Goal: Obtain resource: Download file/media

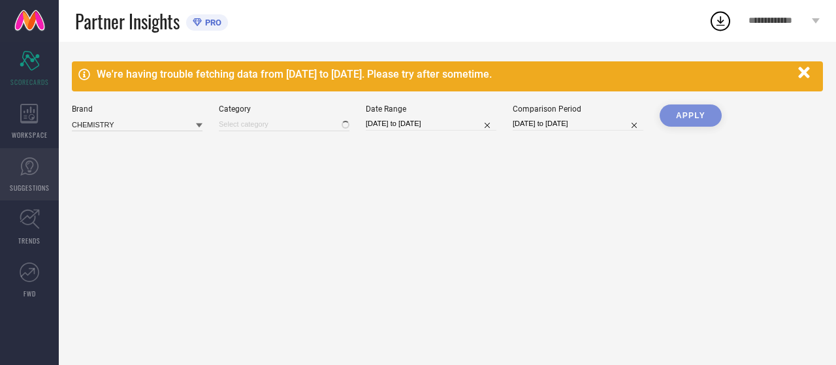
type input "All"
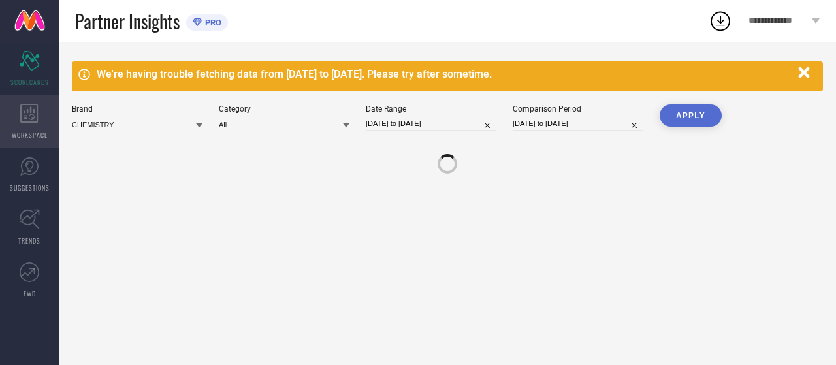
click at [42, 144] on div "WORKSPACE" at bounding box center [29, 121] width 59 height 52
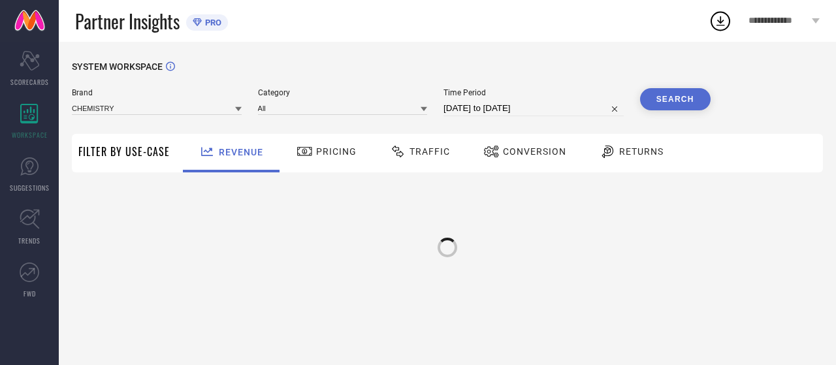
type input "CHEMISTRY"
type input "All"
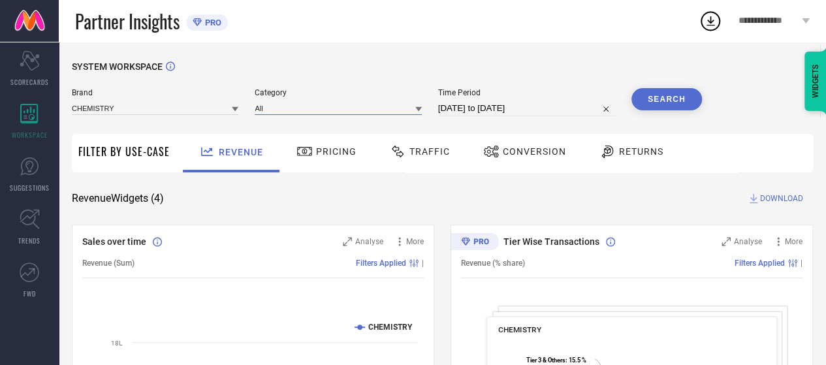
click at [314, 109] on input at bounding box center [338, 108] width 166 height 14
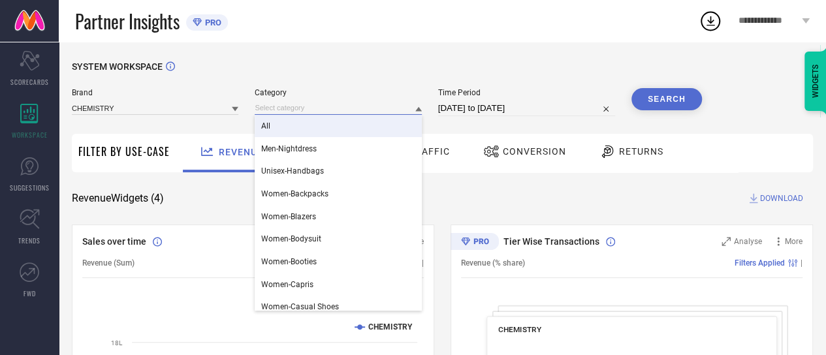
click at [492, 108] on input "[DATE] to [DATE]" at bounding box center [526, 109] width 177 height 16
select select "6"
select select "2025"
select select "7"
select select "2025"
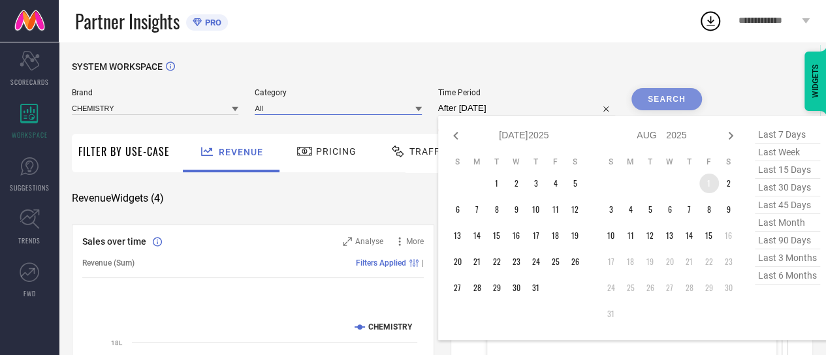
click at [710, 180] on td "1" at bounding box center [709, 184] width 20 height 20
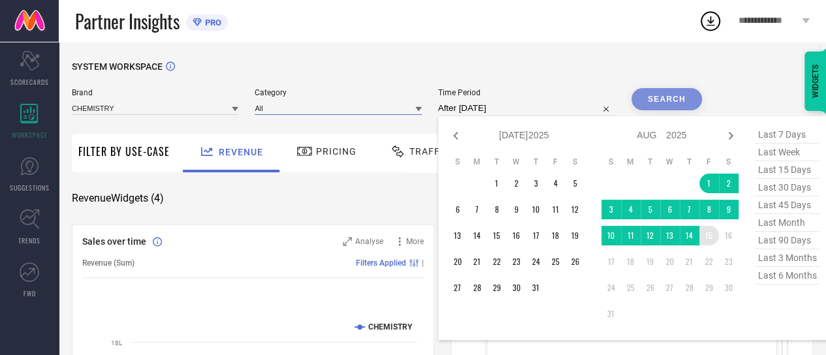
type input "[DATE] to [DATE]"
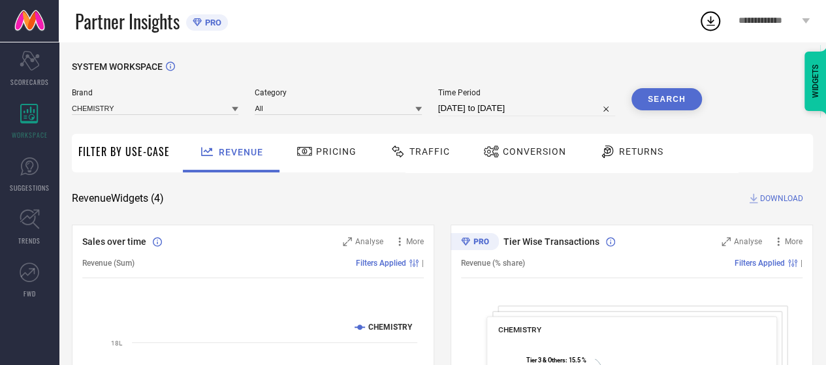
click at [670, 109] on button "Search" at bounding box center [666, 99] width 71 height 22
click at [423, 151] on span "Traffic" at bounding box center [429, 151] width 40 height 10
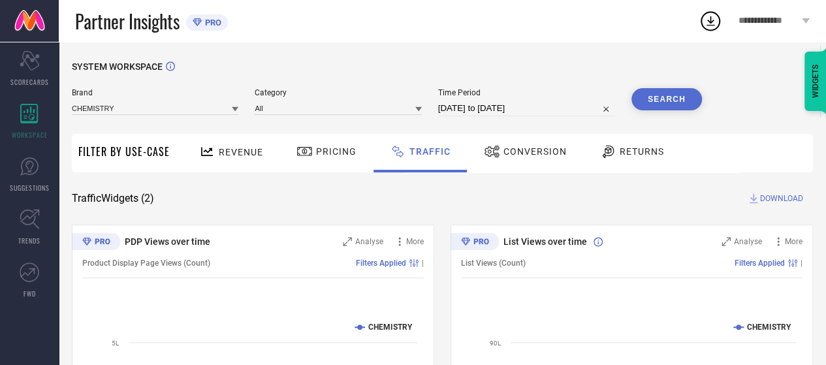
scroll to position [131, 0]
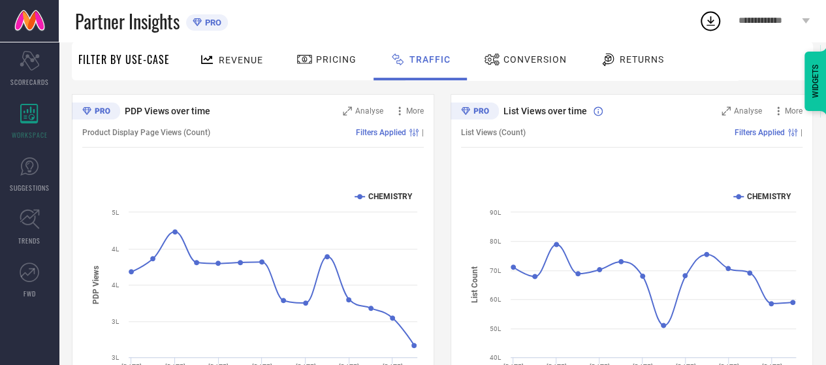
click at [782, 121] on div "List Views (Count) Filters Applied |" at bounding box center [631, 133] width 341 height 30
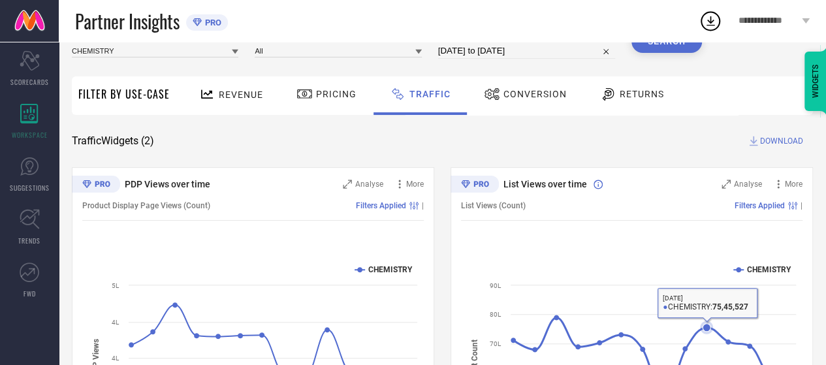
scroll to position [0, 0]
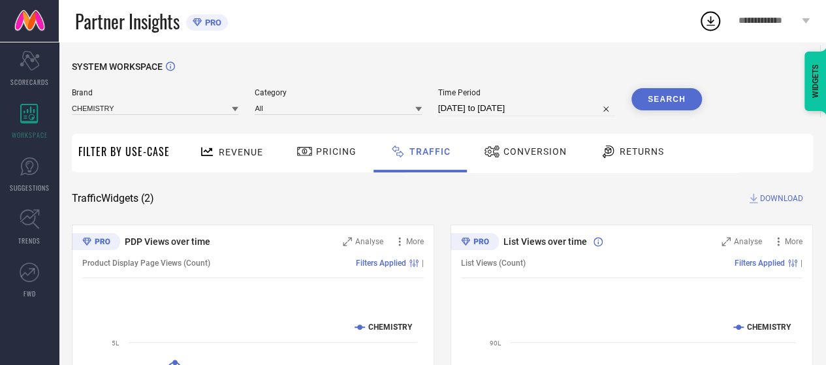
click at [780, 197] on span "DOWNLOAD" at bounding box center [781, 198] width 43 height 13
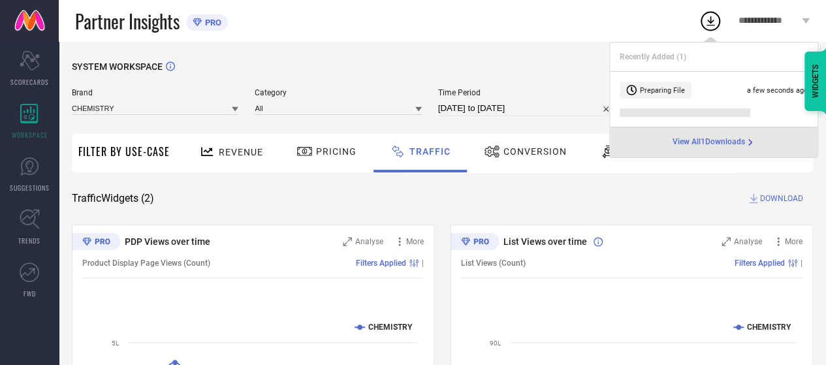
click at [692, 143] on span "View All 1 Downloads" at bounding box center [708, 142] width 72 height 10
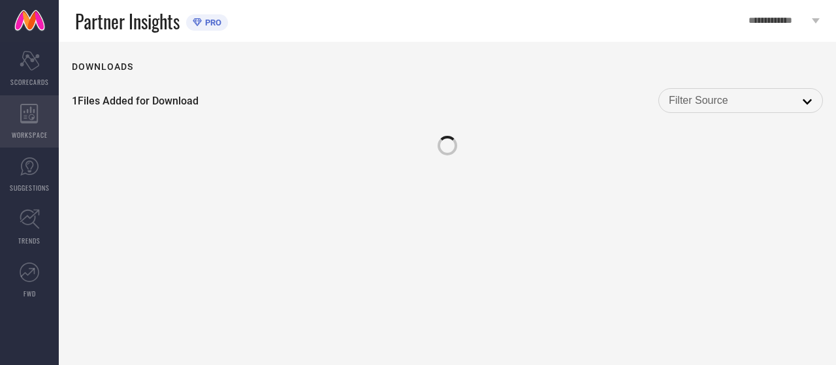
click at [11, 122] on div "WORKSPACE" at bounding box center [29, 121] width 59 height 52
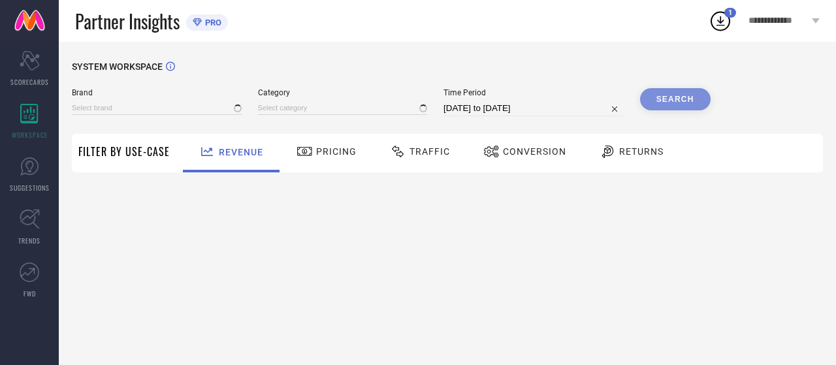
type input "CHEMISTRY"
type input "All"
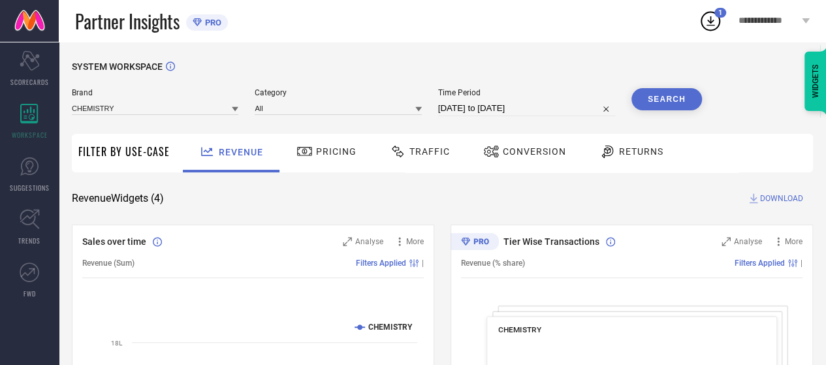
click at [713, 22] on icon at bounding box center [711, 21] width 24 height 24
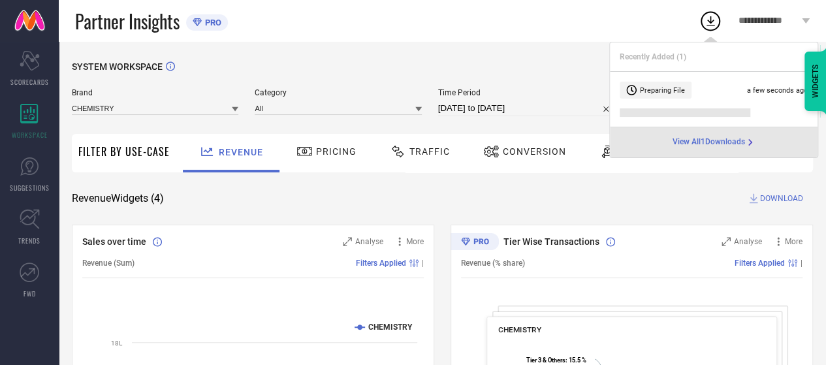
click at [535, 35] on div "Partner Insights PRO" at bounding box center [387, 21] width 624 height 42
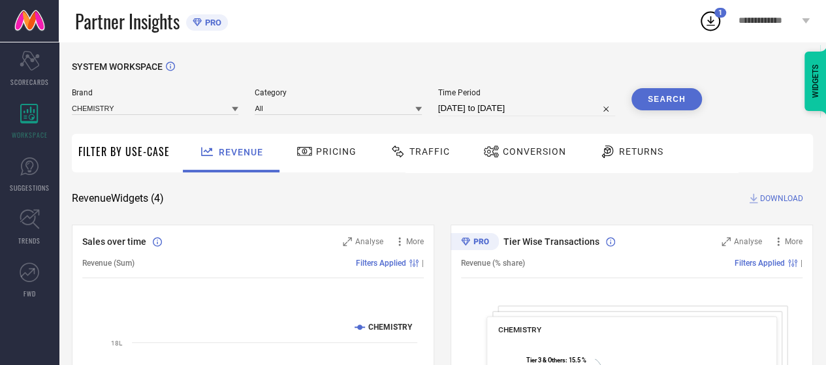
click at [435, 150] on span "Traffic" at bounding box center [429, 151] width 40 height 10
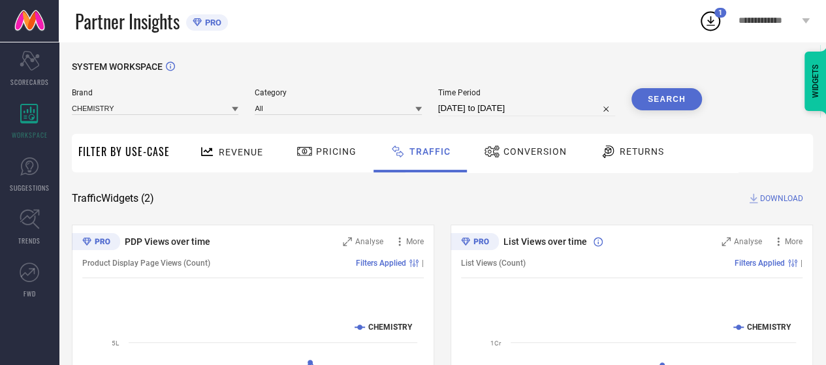
select select "6"
select select "2025"
select select "7"
select select "2025"
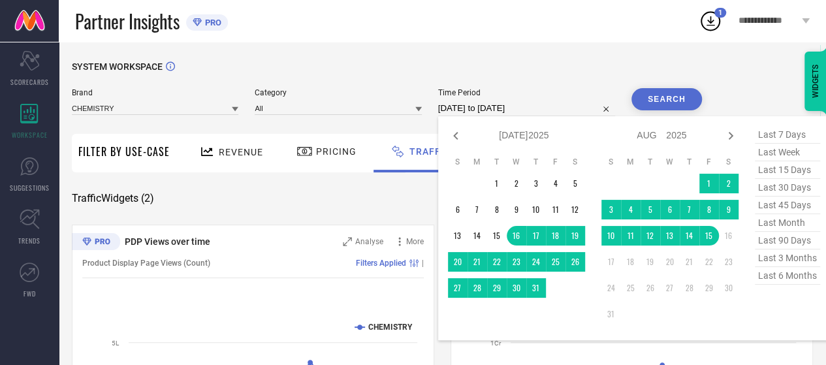
click at [558, 104] on input "[DATE] to [DATE]" at bounding box center [526, 109] width 177 height 16
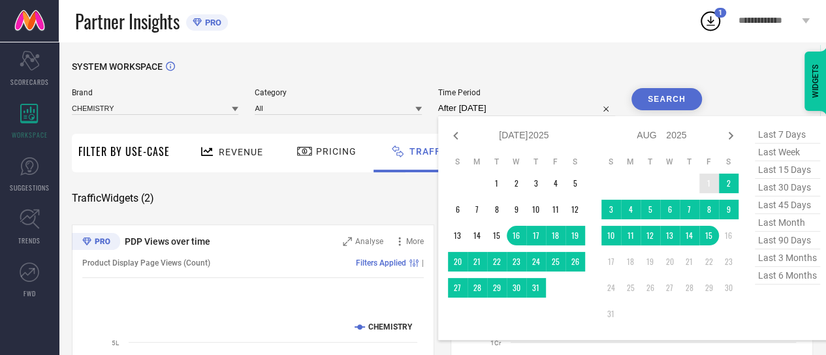
click at [704, 189] on td "1" at bounding box center [709, 184] width 20 height 20
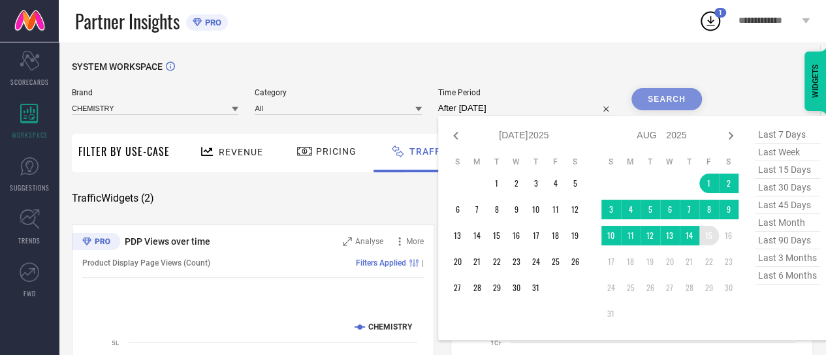
type input "[DATE] to [DATE]"
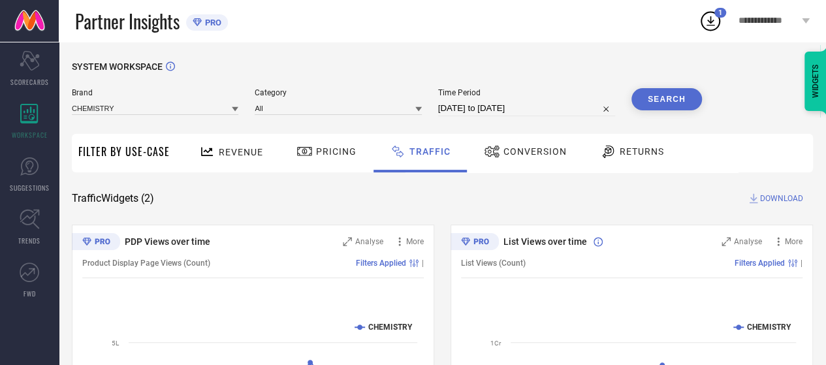
click at [670, 108] on button "Search" at bounding box center [666, 99] width 71 height 22
click at [798, 200] on span "DOWNLOAD" at bounding box center [781, 198] width 43 height 13
click at [778, 198] on span "DOWNLOAD" at bounding box center [781, 198] width 43 height 13
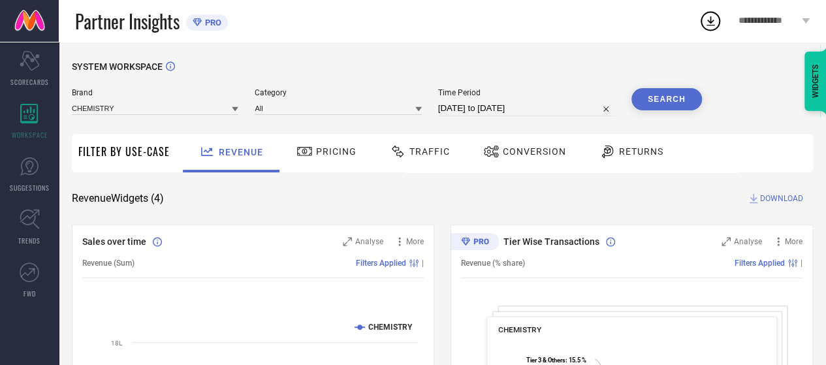
click at [767, 194] on span "DOWNLOAD" at bounding box center [781, 198] width 43 height 13
click at [430, 150] on span "Traffic" at bounding box center [429, 151] width 40 height 10
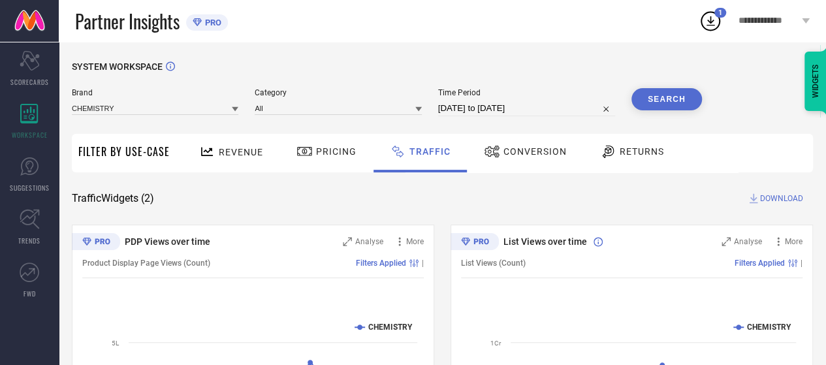
click at [502, 123] on div "Brand CHEMISTRY Category All Time Period 16-07-2025 to 15-08-2025 Search" at bounding box center [387, 107] width 630 height 39
click at [505, 119] on div "Brand CHEMISTRY Category All Time Period 16-07-2025 to 15-08-2025 Search" at bounding box center [387, 107] width 630 height 39
click at [513, 106] on input "[DATE] to [DATE]" at bounding box center [526, 109] width 177 height 16
select select "6"
select select "2025"
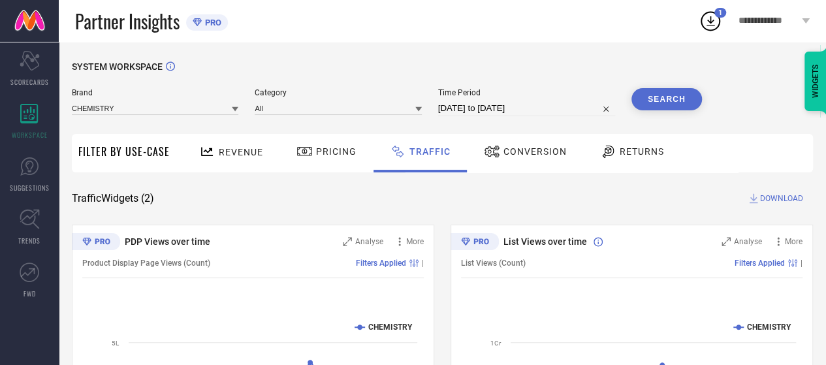
select select "7"
select select "2025"
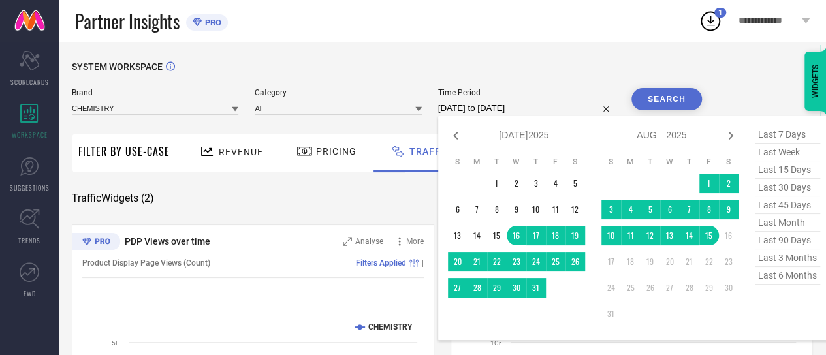
click at [706, 173] on table "S M T W T F S 1 2 3 4 5 6 7 8 9 10 11 12 13 14 15 16 17 18 19 20 21 22 23 24 25…" at bounding box center [669, 240] width 137 height 180
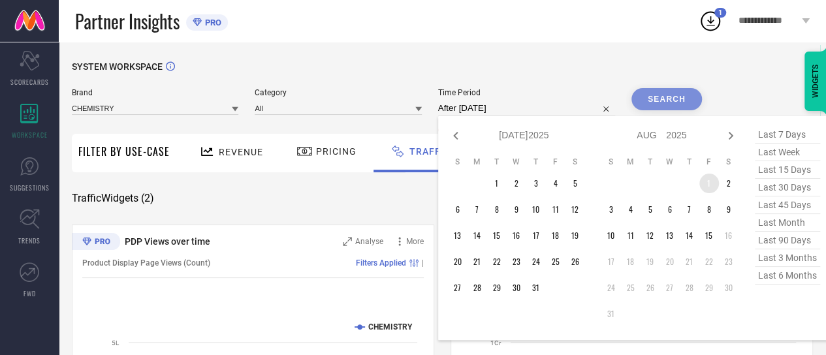
click at [710, 183] on td "1" at bounding box center [709, 184] width 20 height 20
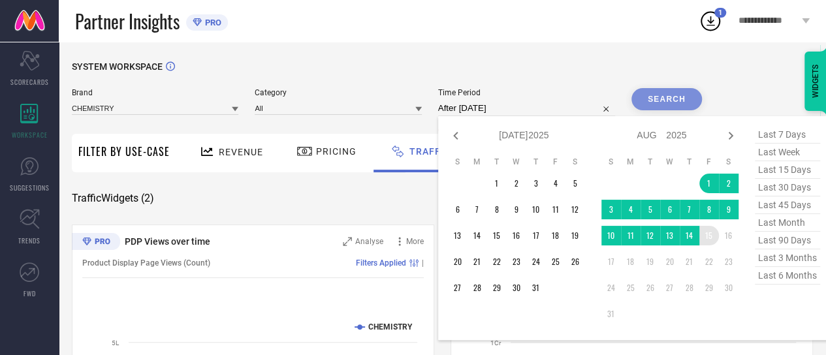
type input "[DATE] to [DATE]"
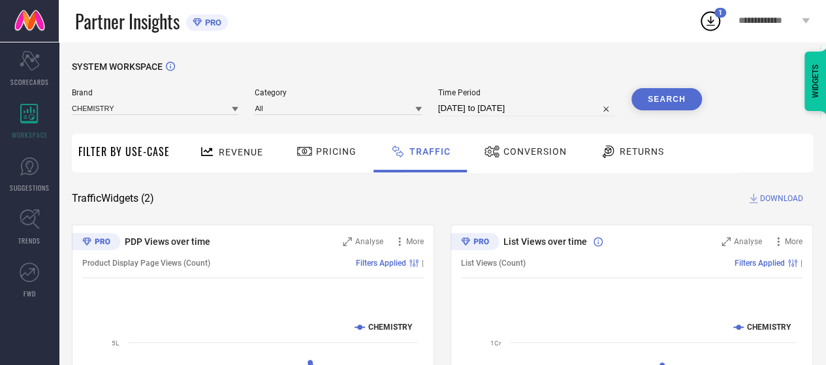
click at [668, 101] on button "Search" at bounding box center [666, 99] width 71 height 22
click at [717, 19] on icon at bounding box center [711, 21] width 24 height 24
